Goal: Transaction & Acquisition: Purchase product/service

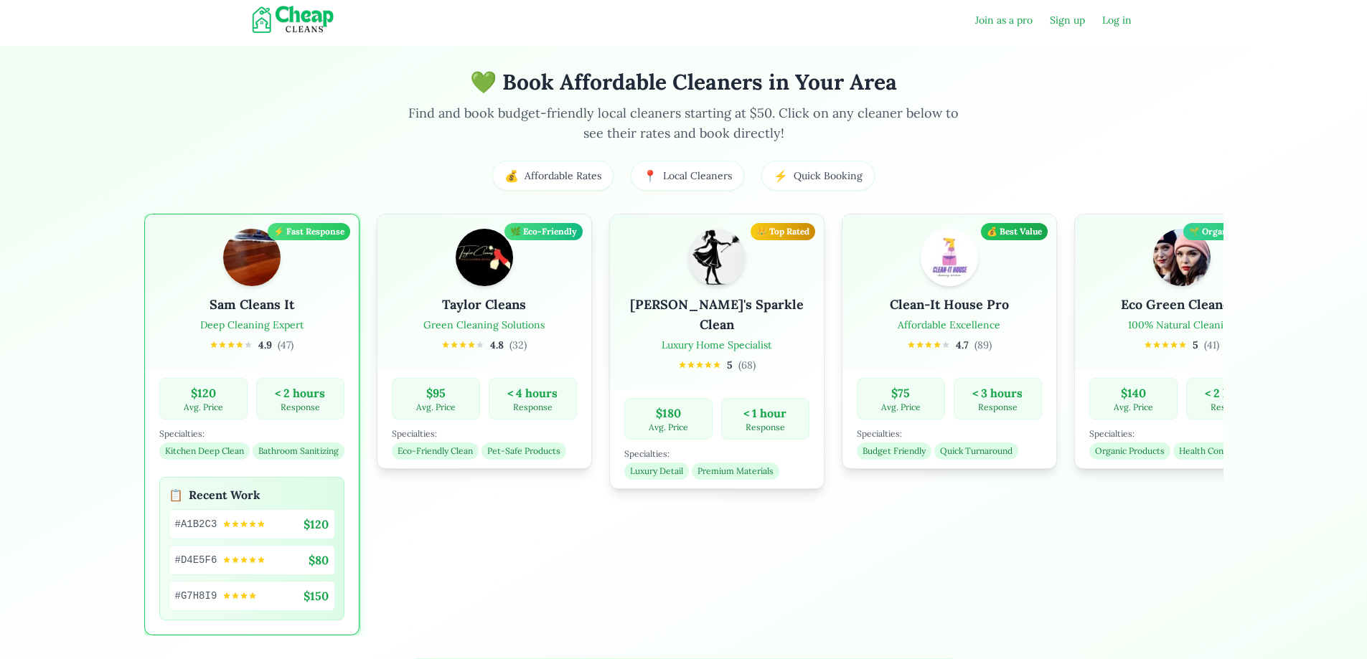
select select "**********"
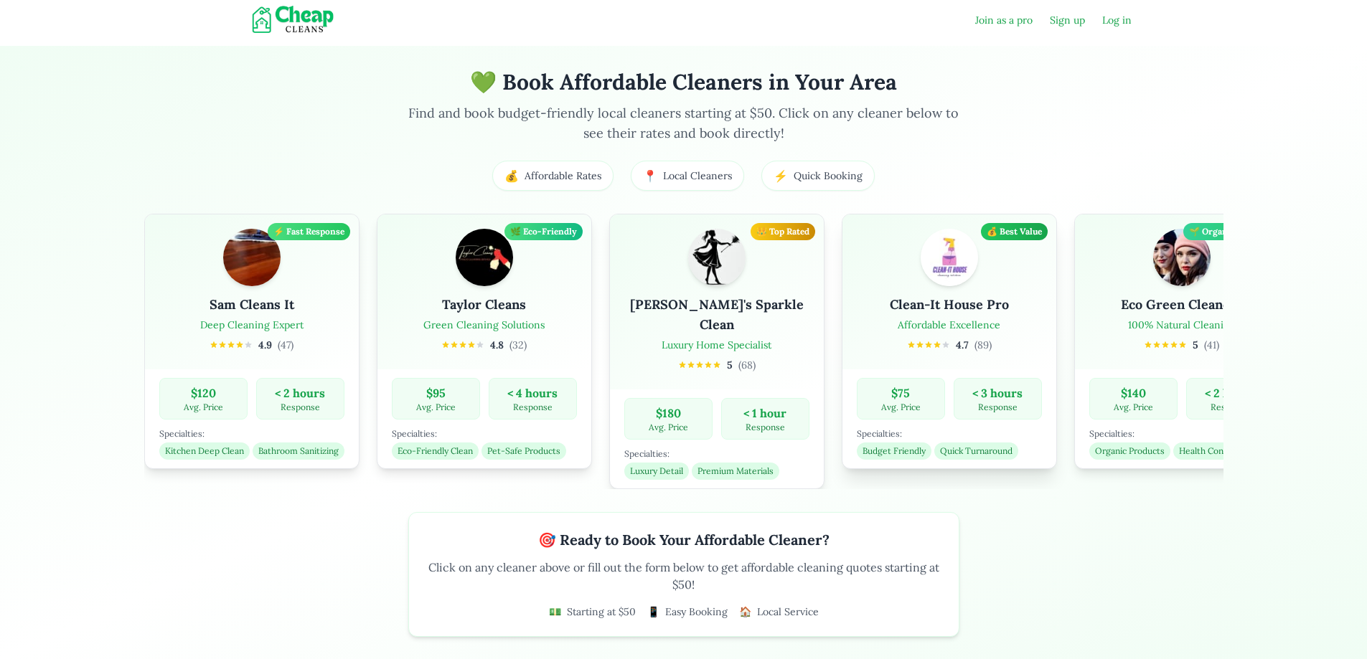
click at [887, 306] on h3 "Clean-It House Pro" at bounding box center [946, 305] width 119 height 20
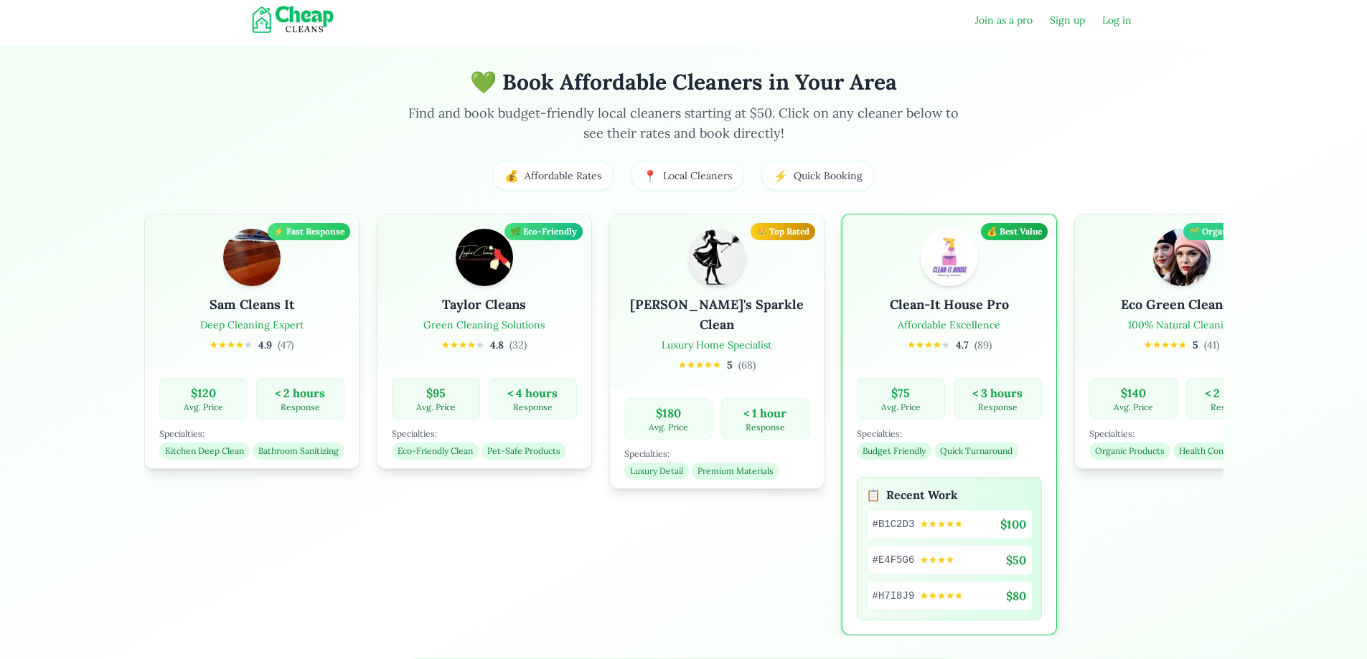
click at [979, 235] on div "💰 Best Value" at bounding box center [1012, 231] width 67 height 17
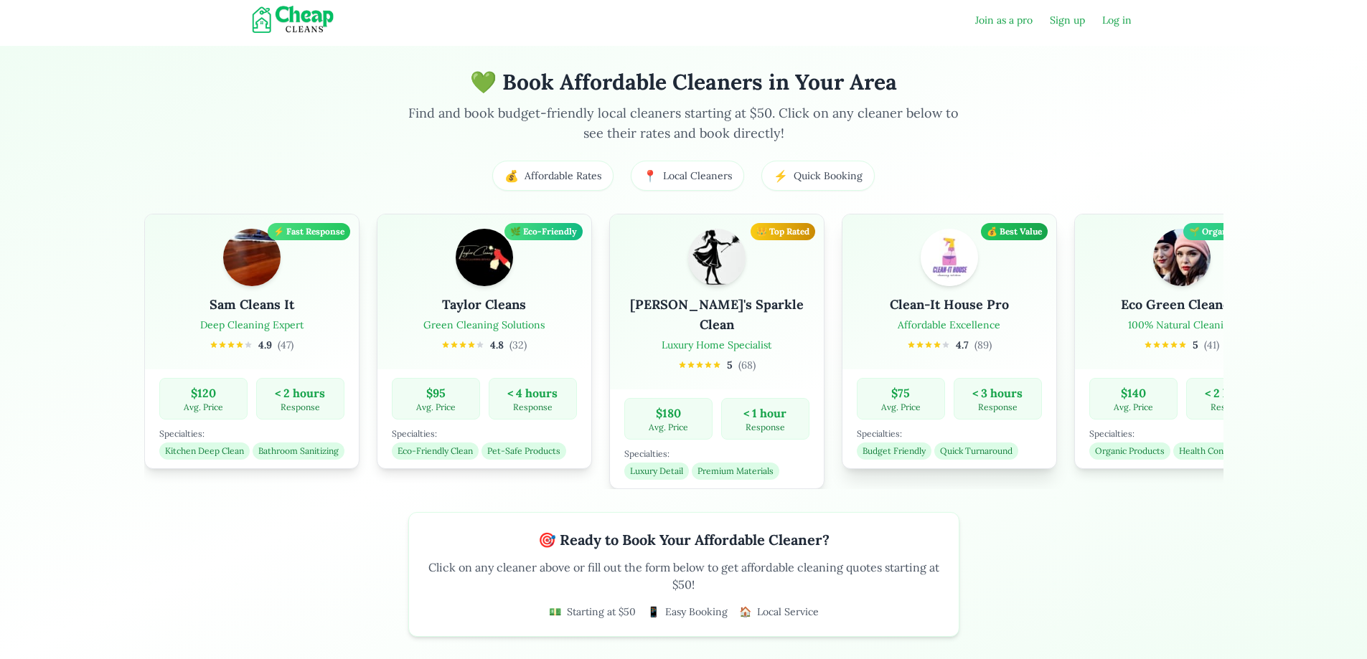
click at [857, 318] on div "Clean-It House Pro Affordable Excellence 4.7 ( 89 )" at bounding box center [949, 295] width 185 height 132
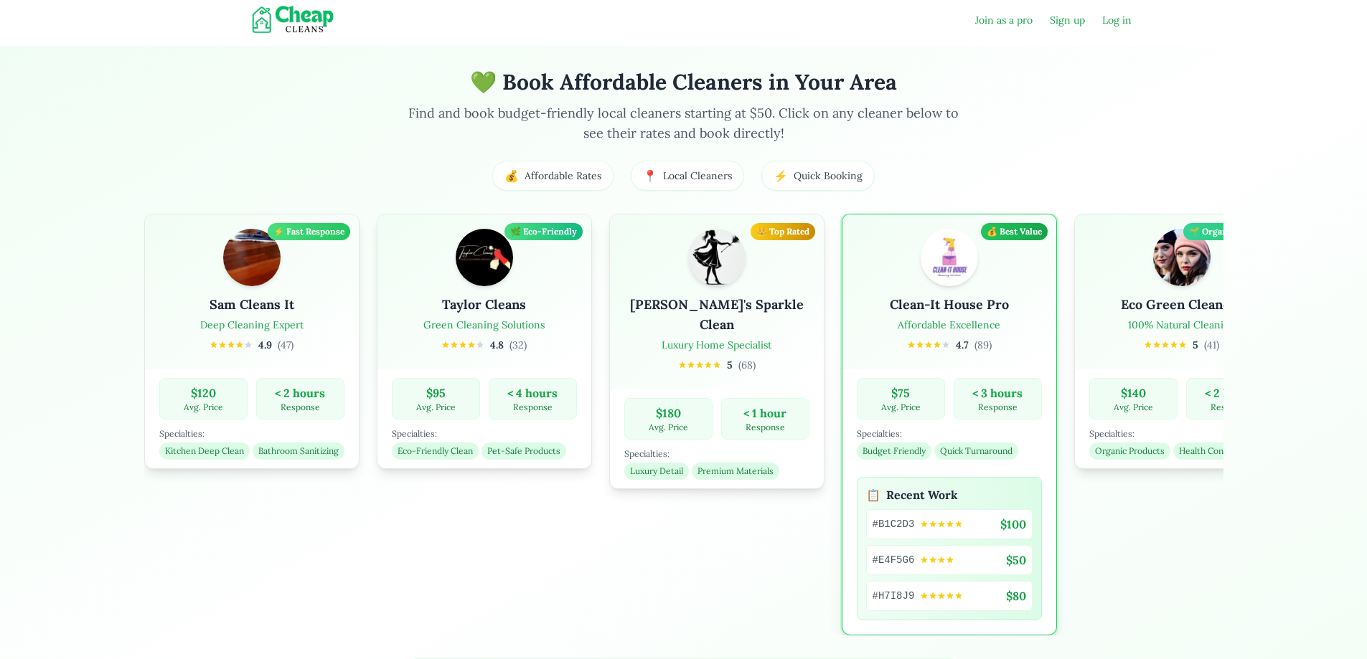
click at [855, 452] on span "Budget Friendly" at bounding box center [892, 451] width 75 height 17
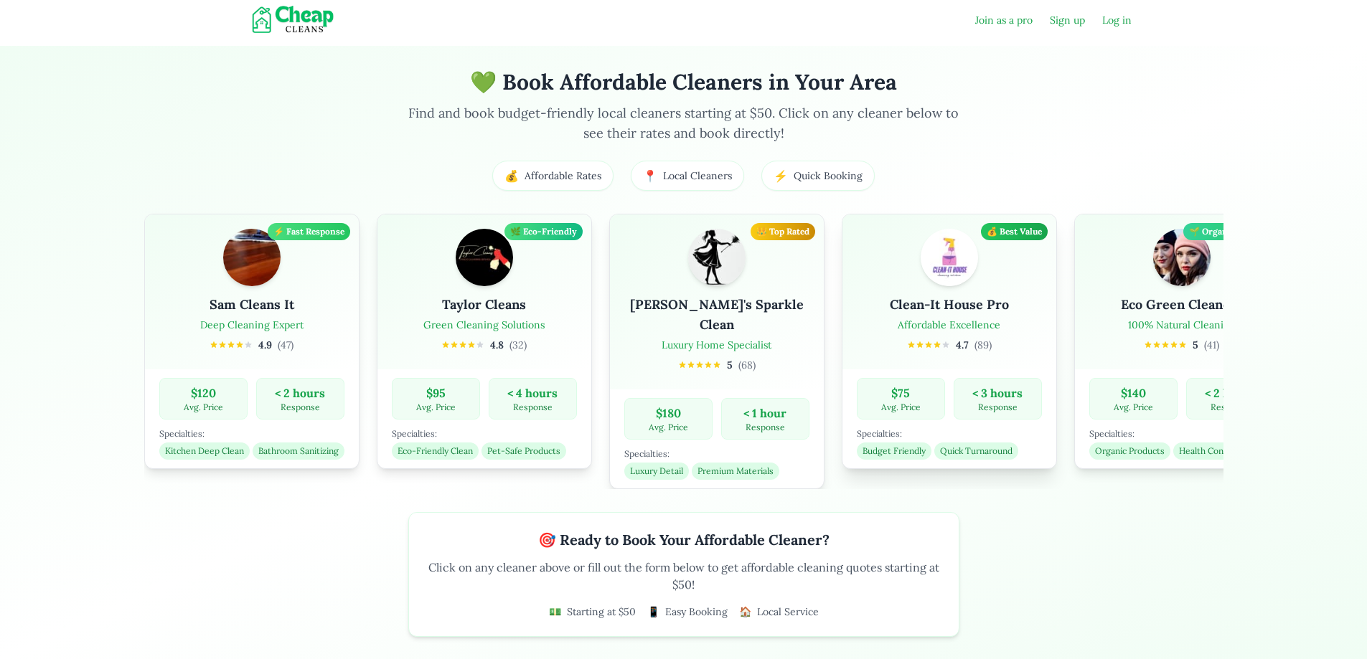
click at [934, 452] on span "Quick Turnaround" at bounding box center [976, 451] width 84 height 17
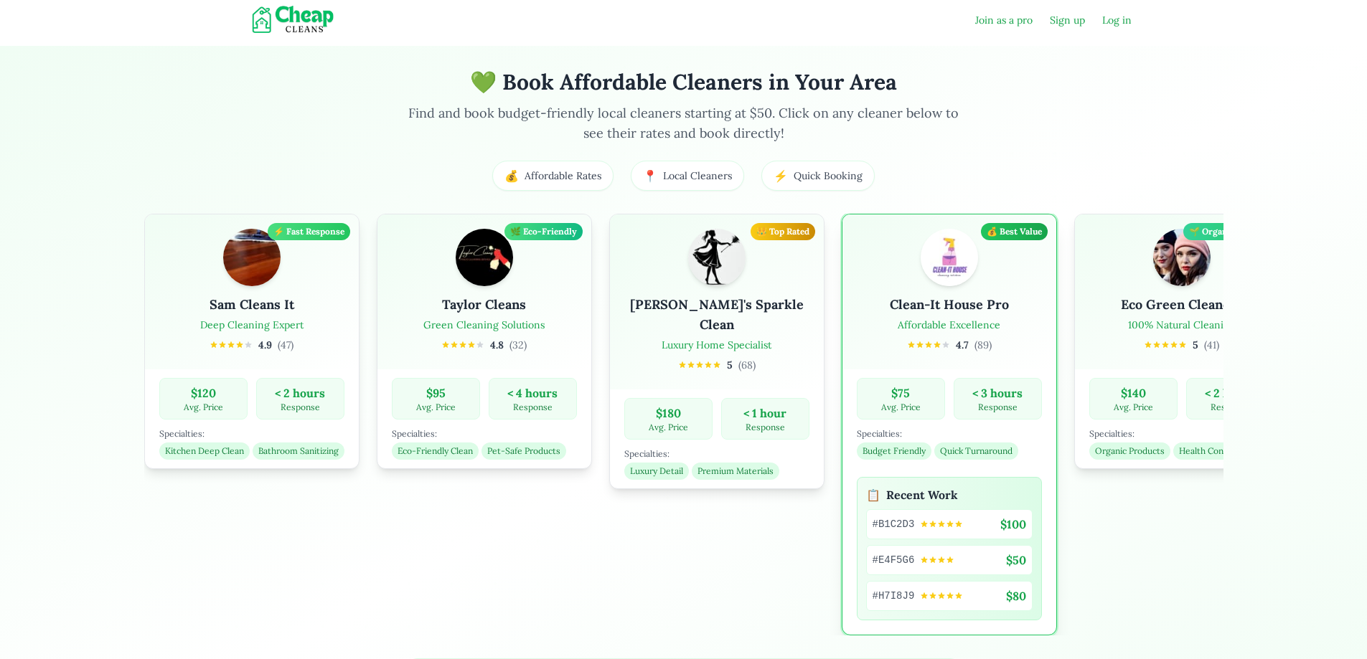
click at [956, 524] on icon at bounding box center [959, 524] width 6 height 6
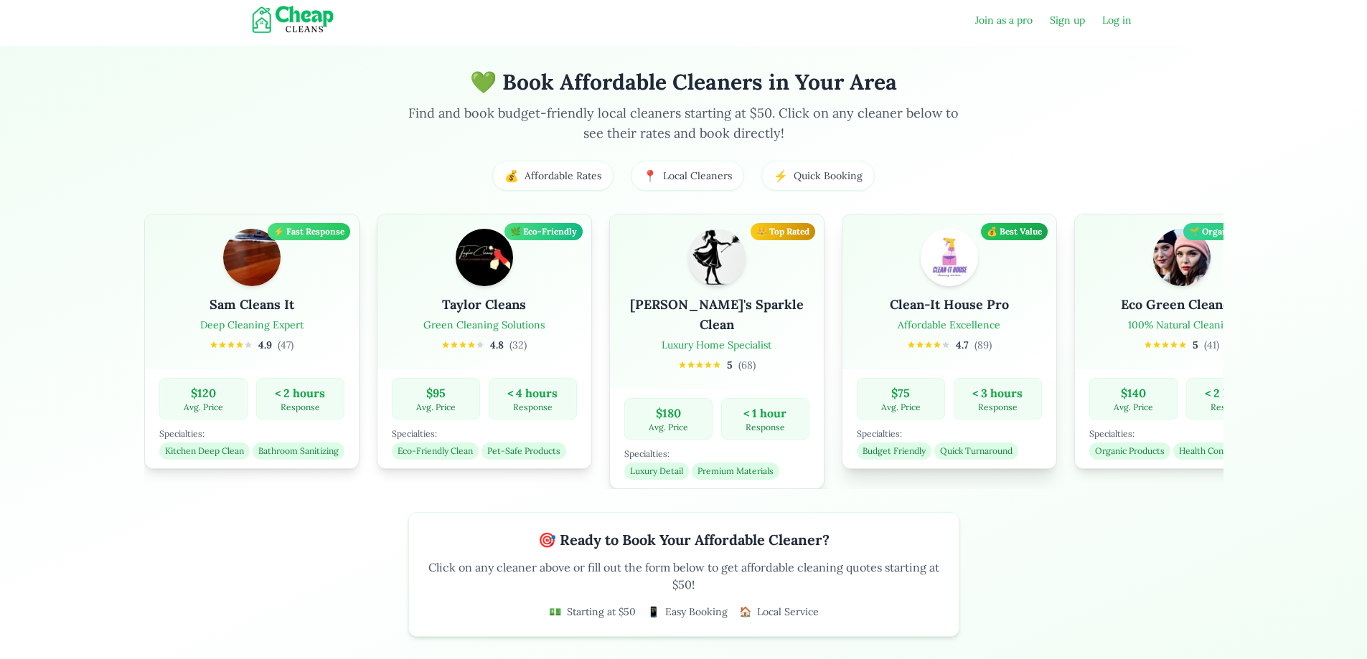
click at [855, 415] on div "$ 75 Avg. Price" at bounding box center [899, 399] width 88 height 42
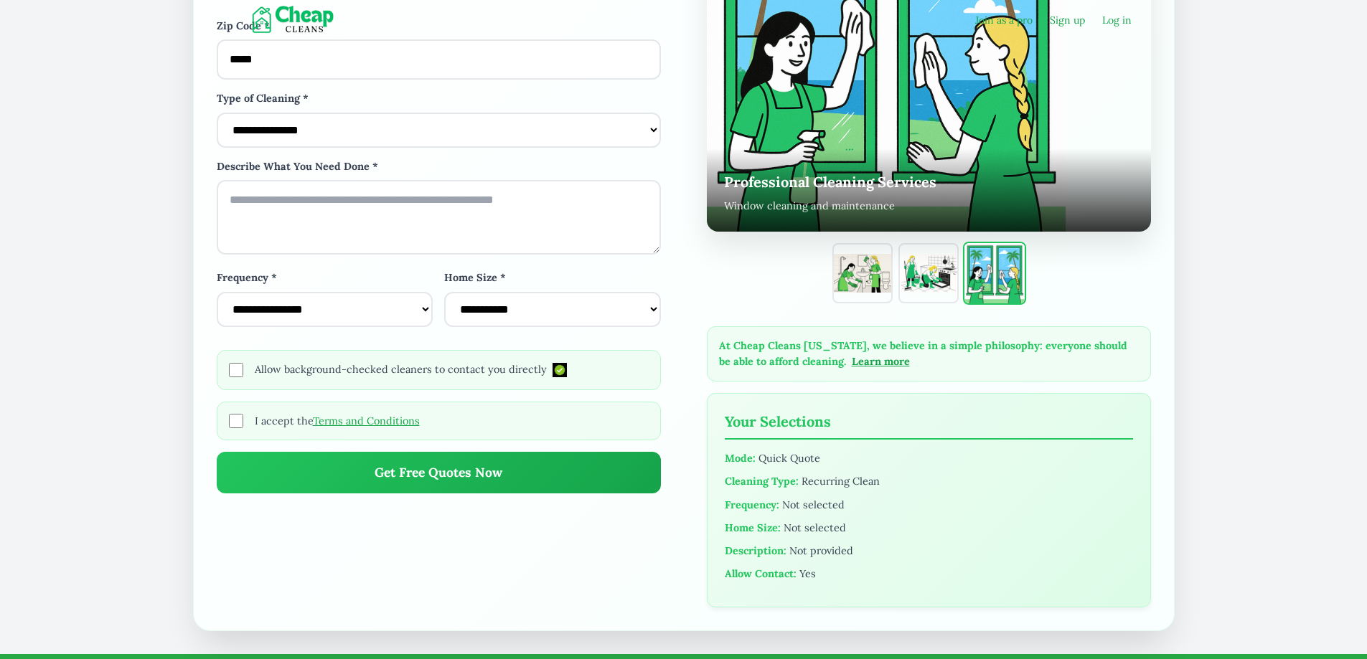
scroll to position [1219, 0]
